Goal: Obtain resource: Download file/media

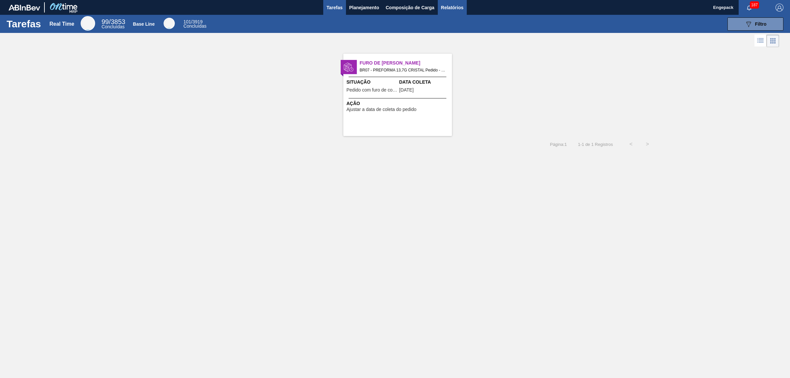
click at [438, 7] on button "Relatórios" at bounding box center [452, 7] width 29 height 15
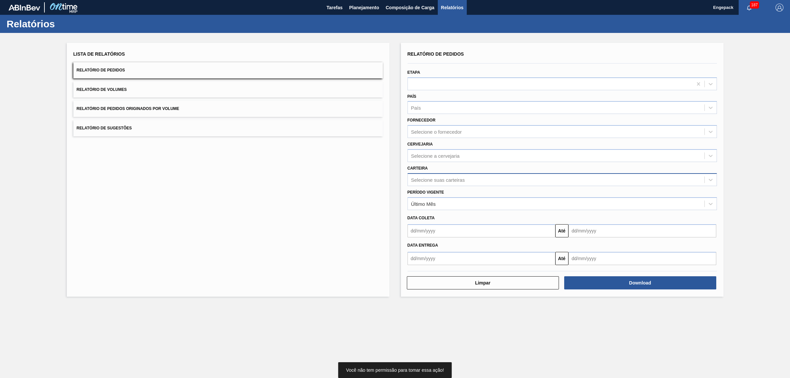
click at [428, 178] on div "Selecione suas carteiras" at bounding box center [438, 180] width 54 height 6
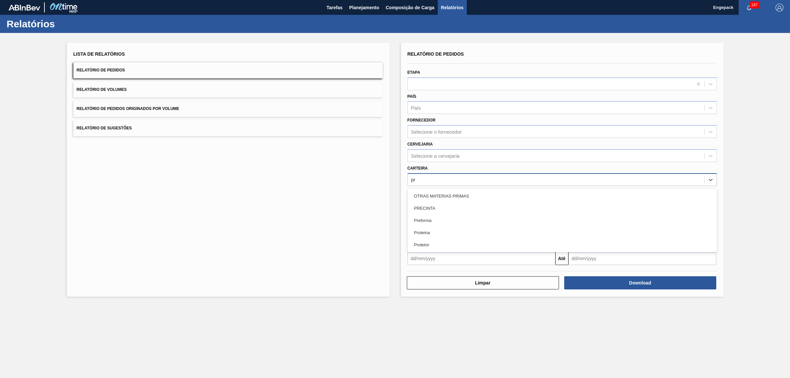
type input "pre"
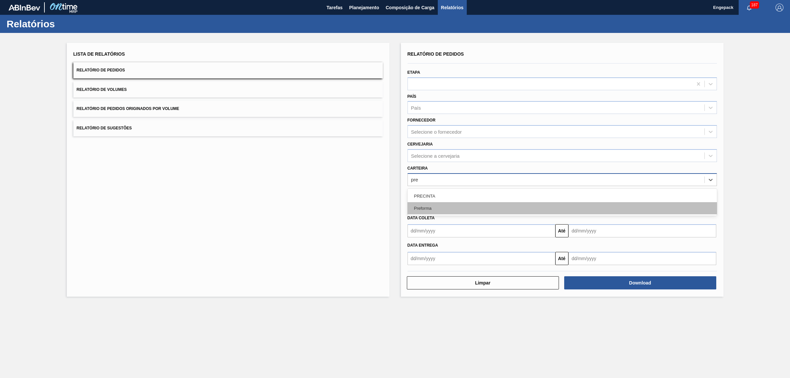
click at [422, 206] on div "Preforma" at bounding box center [561, 208] width 309 height 12
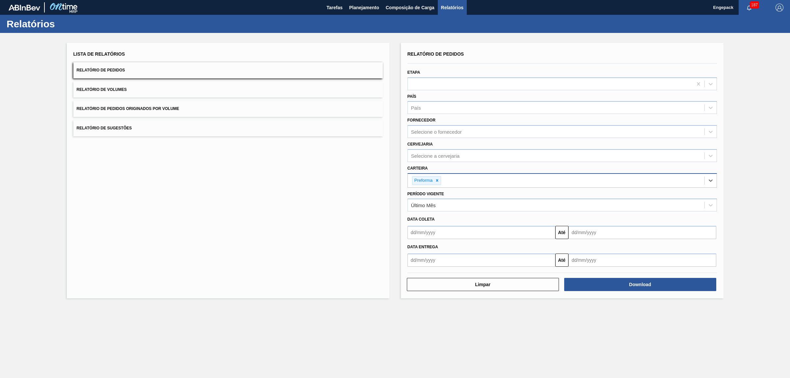
click at [428, 233] on input "text" at bounding box center [481, 232] width 148 height 13
click at [446, 271] on div "1" at bounding box center [447, 269] width 9 height 9
type input "01/10/2025"
click at [592, 234] on input "text" at bounding box center [642, 232] width 148 height 13
click at [628, 310] on div "31" at bounding box center [629, 312] width 9 height 9
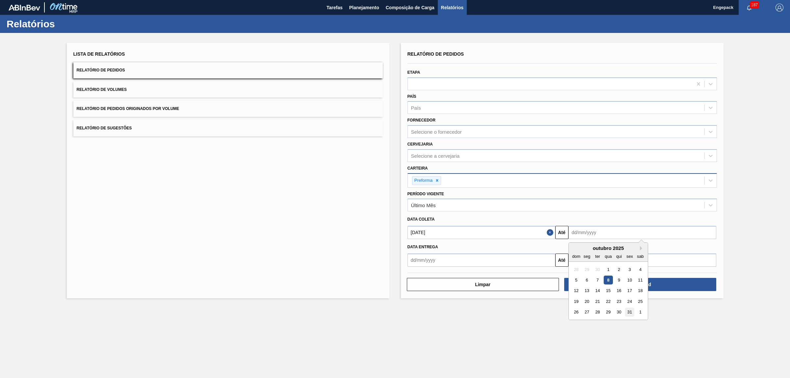
type input "31/10/2025"
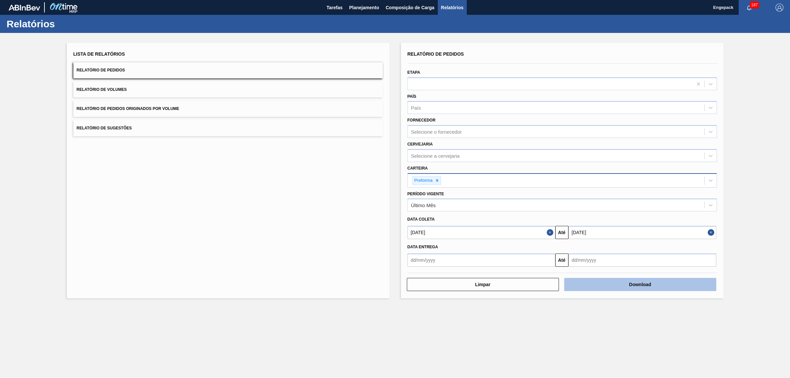
click at [634, 287] on button "Download" at bounding box center [640, 284] width 152 height 13
